Goal: Task Accomplishment & Management: Use online tool/utility

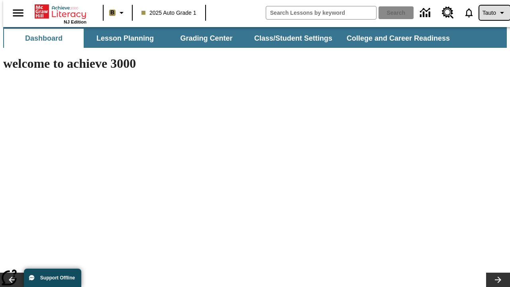
click at [491, 13] on span "Tauto" at bounding box center [490, 13] width 14 height 8
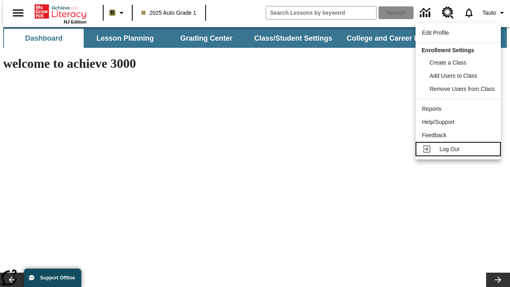
click at [459, 149] on span "Log Out" at bounding box center [449, 149] width 20 height 6
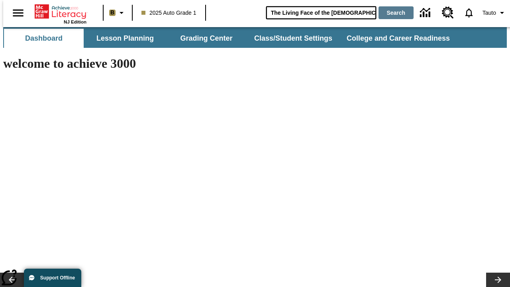
type input "The Living Face of the [DEMOGRAPHIC_DATA]"
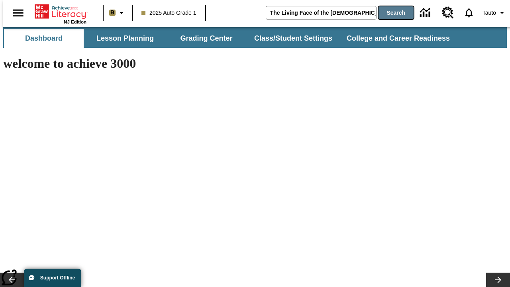
click at [391, 13] on button "Search" at bounding box center [396, 12] width 35 height 13
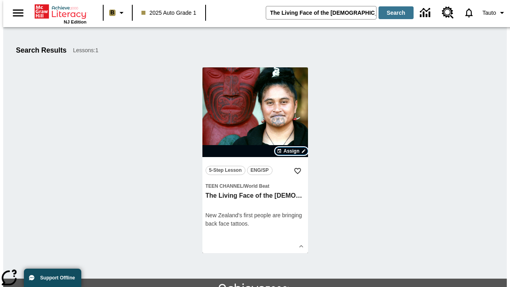
click at [292, 151] on span "Assign" at bounding box center [291, 150] width 16 height 7
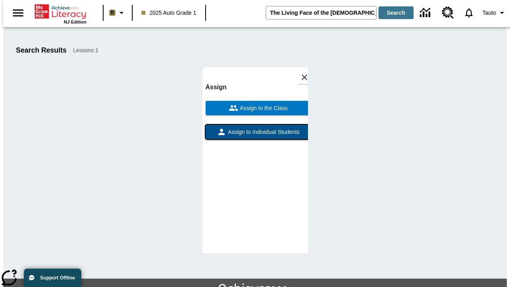
click at [255, 128] on span "Assign to Individual Students" at bounding box center [262, 132] width 73 height 8
